Goal: Task Accomplishment & Management: Manage account settings

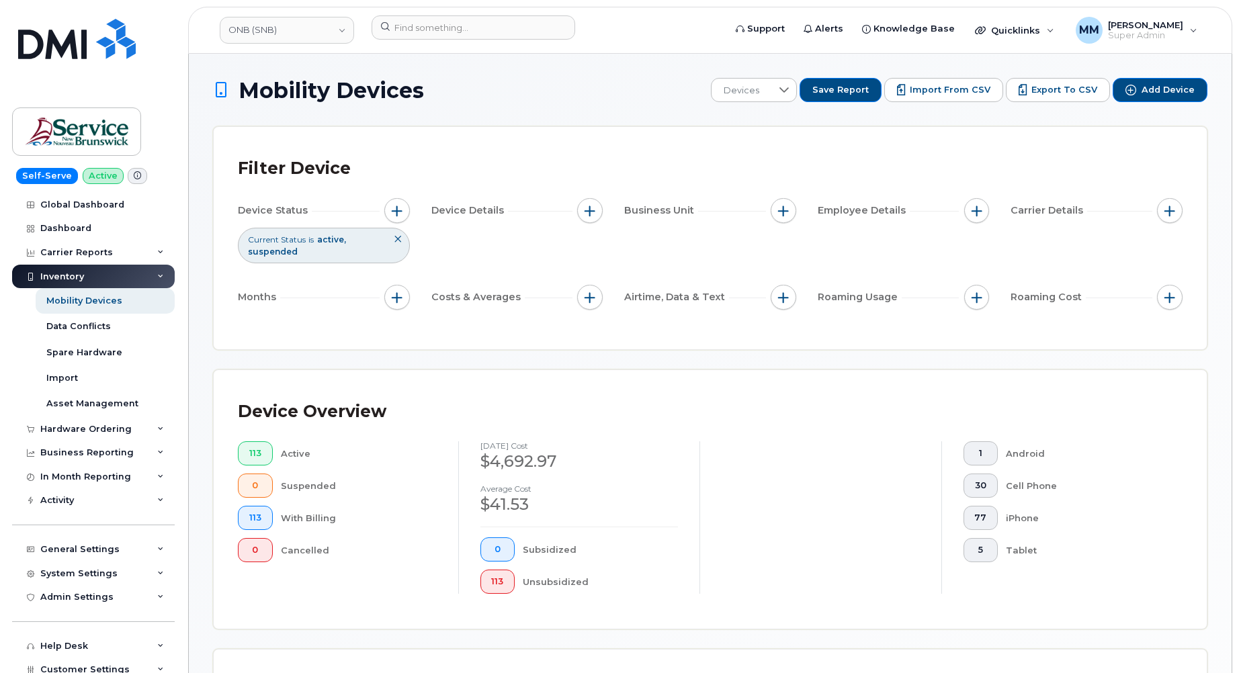
scroll to position [353, 0]
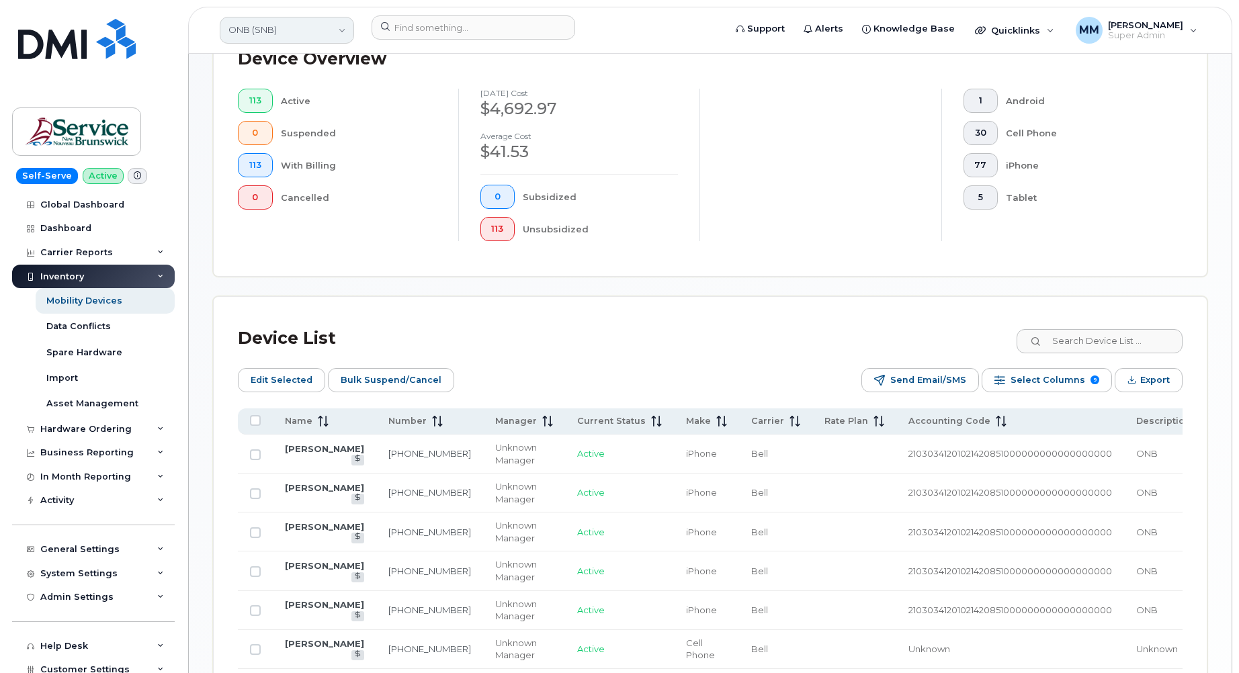
click at [304, 30] on link "ONB (SNB)" at bounding box center [287, 30] width 134 height 27
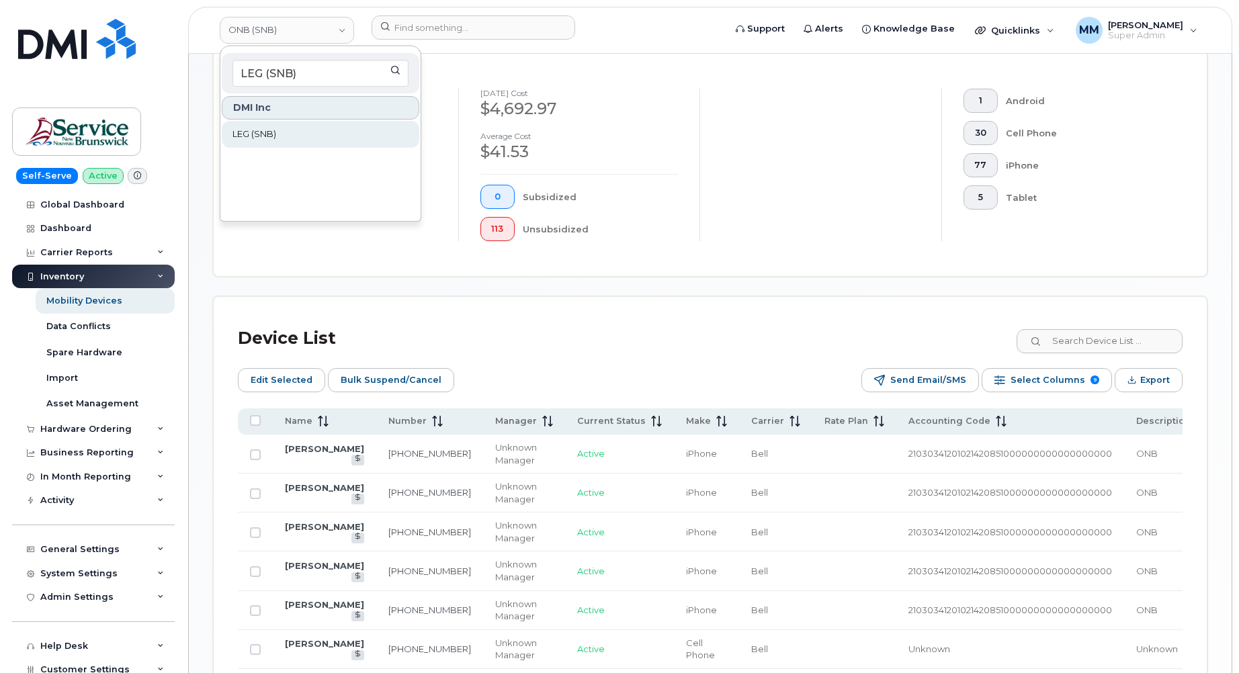
type input "LEG (SNB)"
click at [266, 134] on span "LEG (SNB)" at bounding box center [255, 134] width 44 height 13
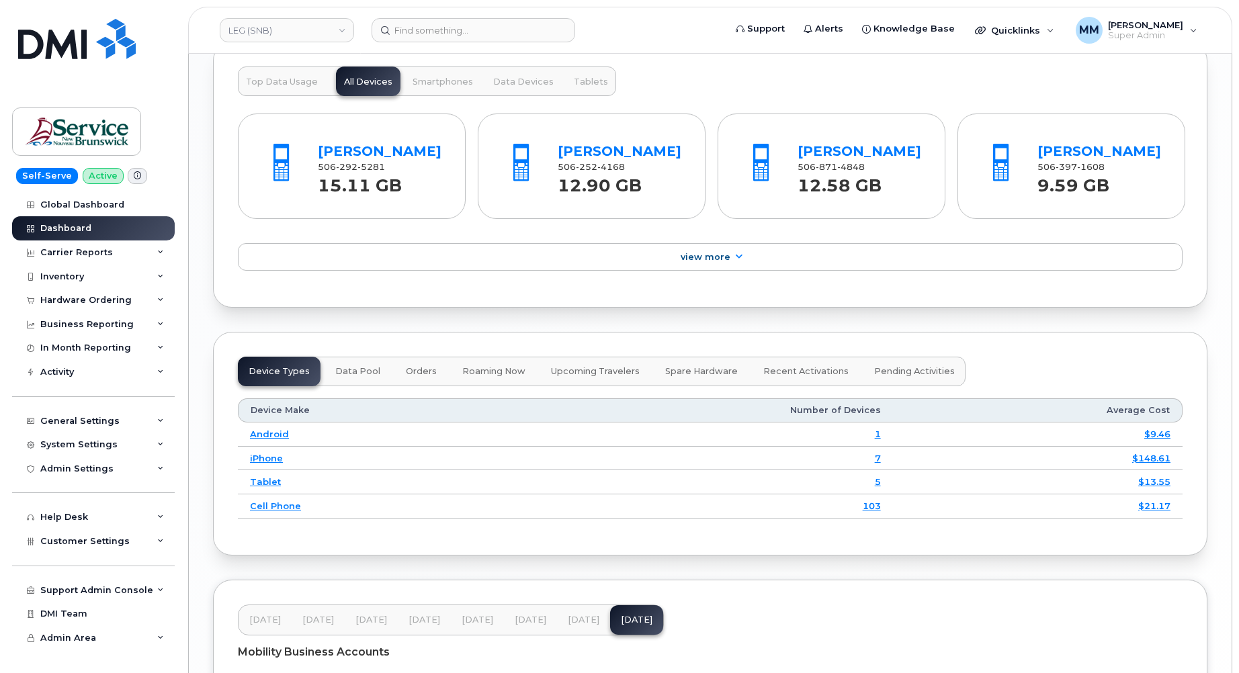
scroll to position [1658, 0]
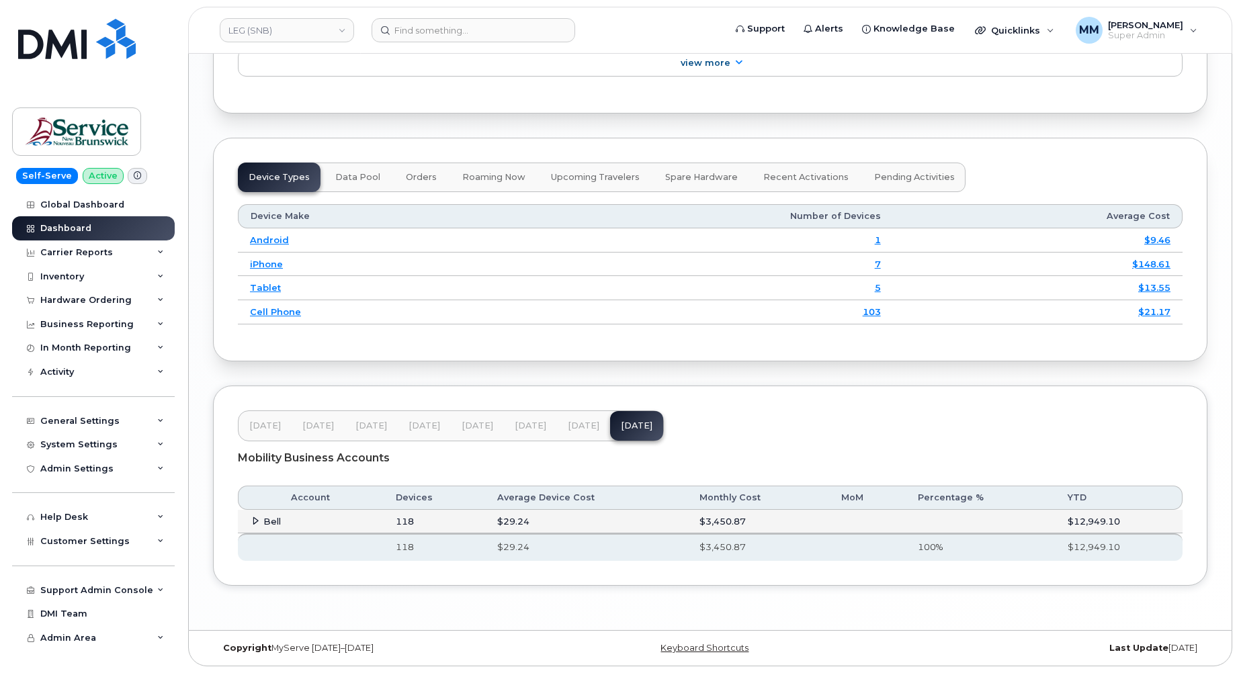
click at [466, 431] on span "Jun 25" at bounding box center [478, 426] width 32 height 11
click at [525, 427] on span "Jul 25" at bounding box center [531, 426] width 32 height 11
click at [585, 430] on span "Aug 25" at bounding box center [584, 426] width 32 height 11
drag, startPoint x: 473, startPoint y: 427, endPoint x: 501, endPoint y: 432, distance: 27.9
click at [473, 427] on span "Jun 25" at bounding box center [478, 426] width 32 height 11
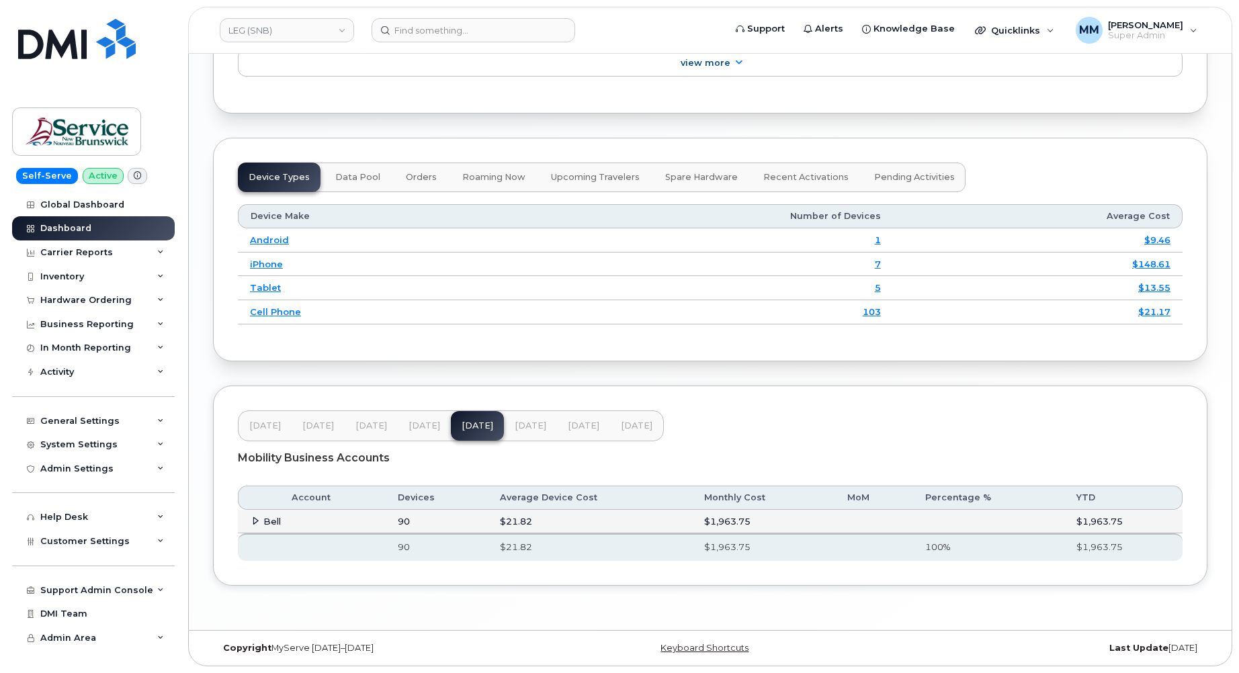
click at [522, 432] on button "Jul 25" at bounding box center [530, 426] width 53 height 30
click at [463, 426] on span "Jun 25" at bounding box center [478, 426] width 32 height 11
click at [557, 435] on button "Aug 25" at bounding box center [583, 426] width 53 height 30
click at [524, 433] on button "Jul 25" at bounding box center [530, 426] width 53 height 30
click at [580, 432] on button "Aug 25" at bounding box center [583, 426] width 53 height 30
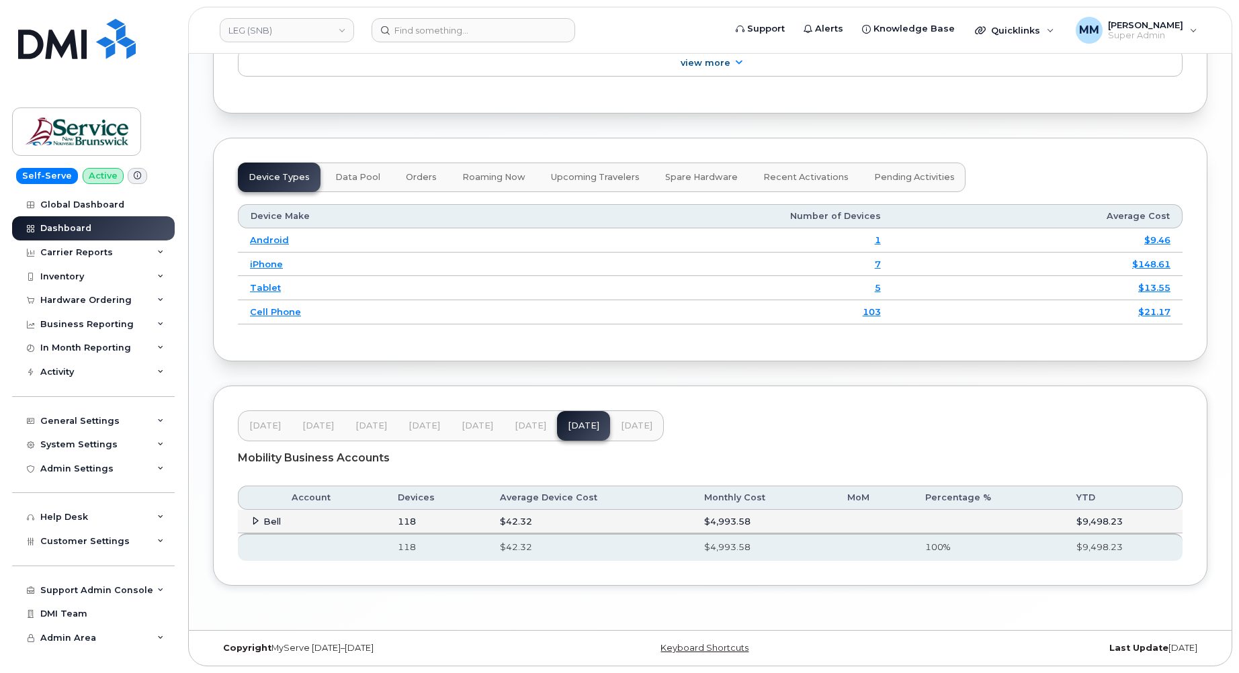
click at [627, 429] on span "Sep 25" at bounding box center [637, 426] width 32 height 11
click at [581, 432] on button "Aug 25" at bounding box center [583, 426] width 53 height 30
click at [522, 432] on button "Jul 25" at bounding box center [530, 426] width 53 height 30
click at [567, 432] on button "Aug 25" at bounding box center [583, 426] width 53 height 30
click at [479, 431] on span "Jun 25" at bounding box center [478, 426] width 32 height 11
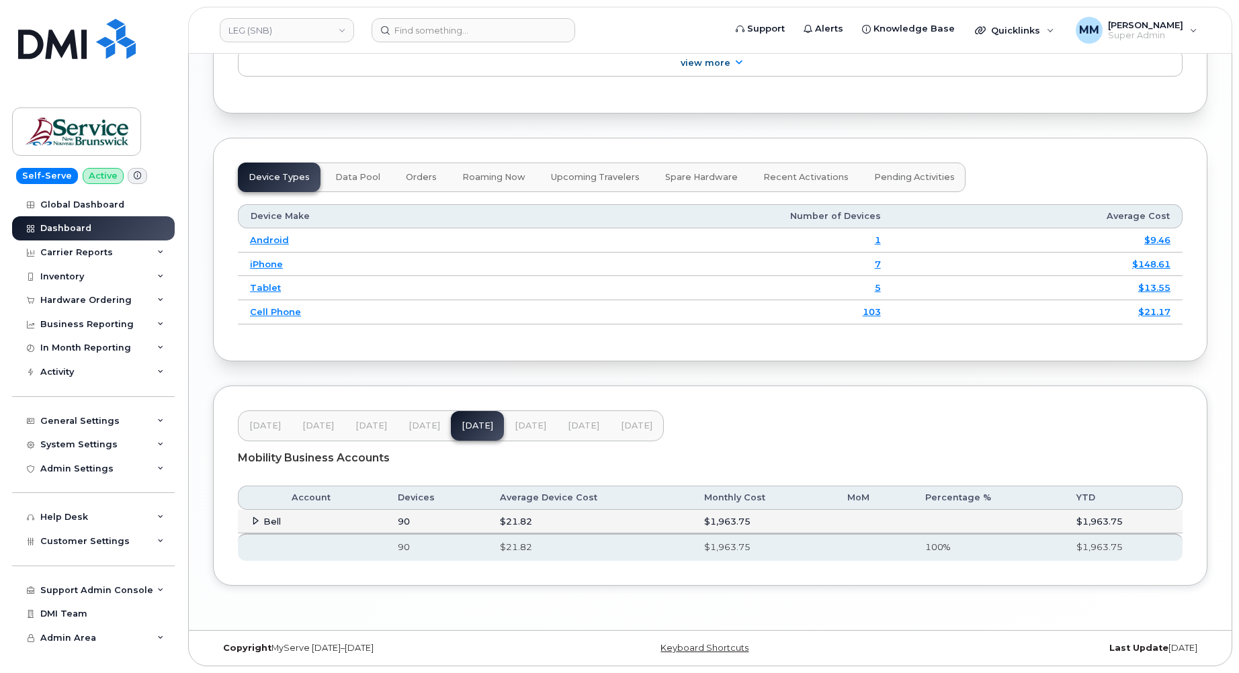
click at [523, 430] on span "Jul 25" at bounding box center [531, 426] width 32 height 11
click at [585, 427] on span "Aug 25" at bounding box center [584, 426] width 32 height 11
click at [89, 542] on span "Customer Settings" at bounding box center [84, 541] width 89 height 10
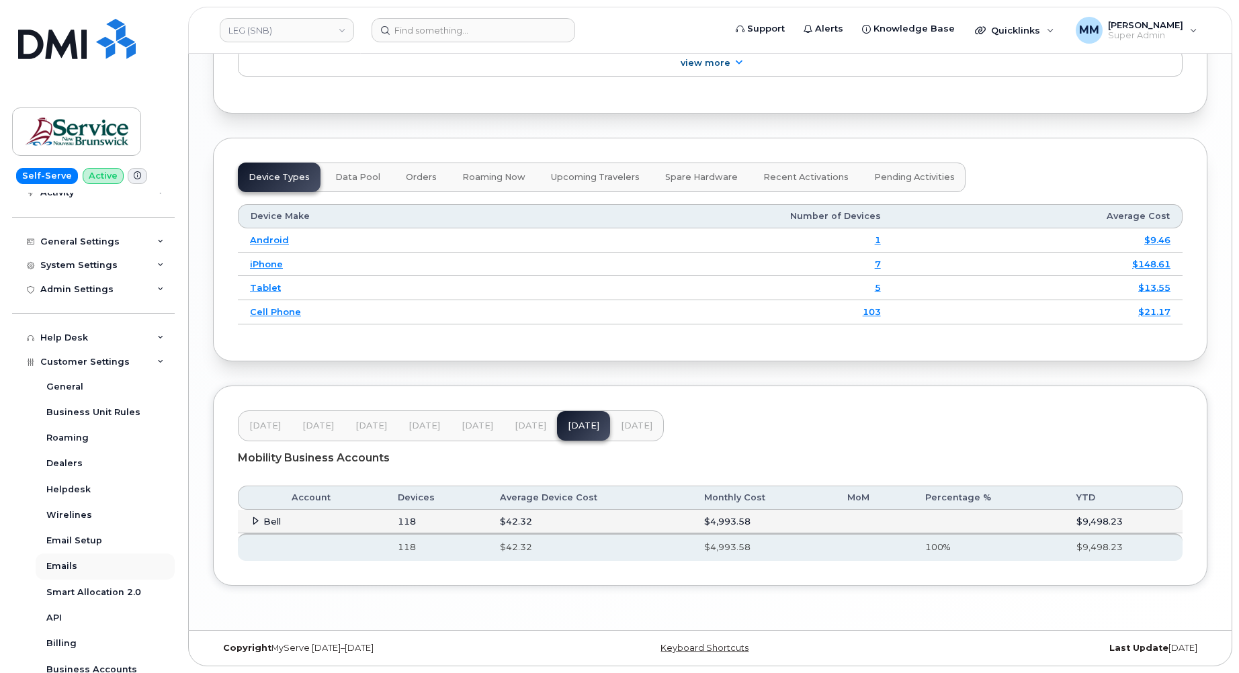
scroll to position [202, 0]
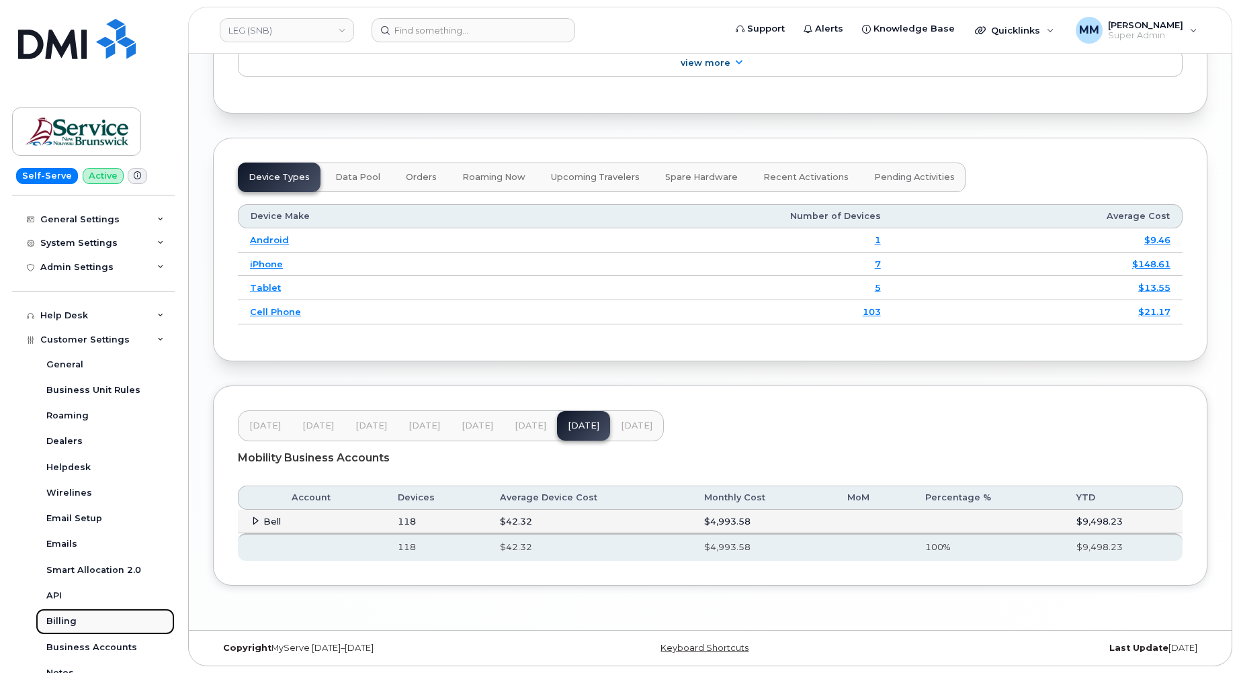
click at [63, 620] on div "Billing" at bounding box center [61, 622] width 30 height 12
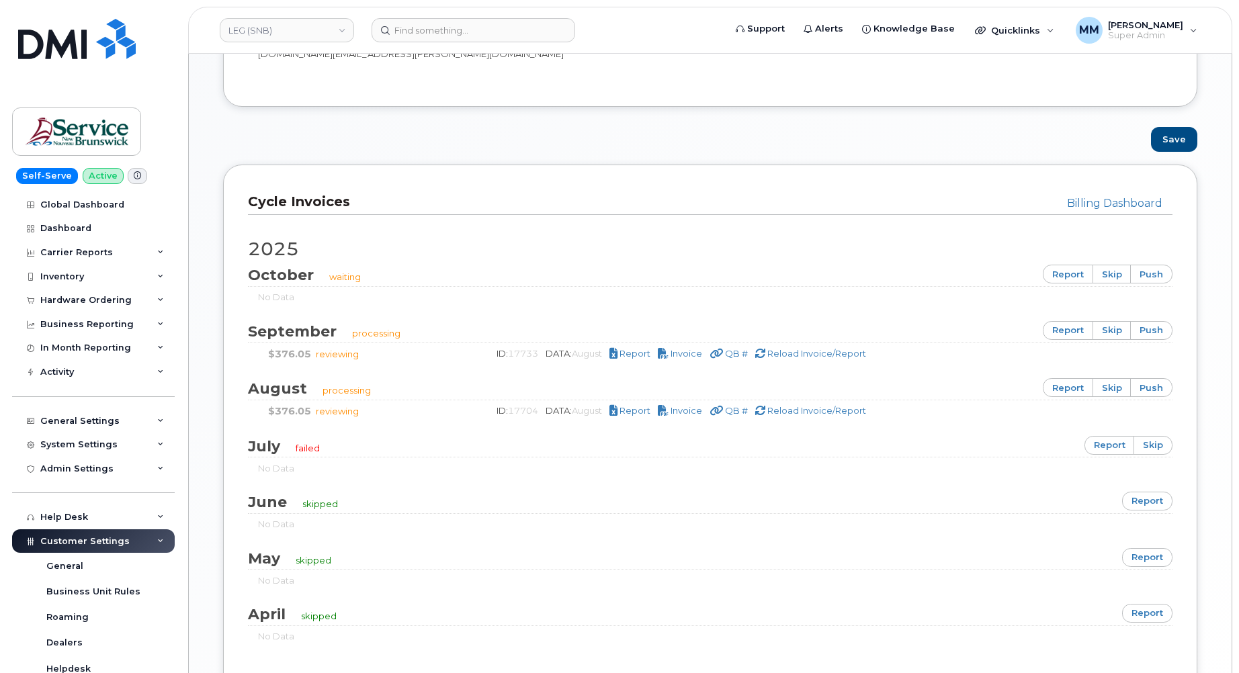
scroll to position [807, 0]
click at [1120, 436] on link "report" at bounding box center [1110, 445] width 50 height 19
